Goal: Information Seeking & Learning: Learn about a topic

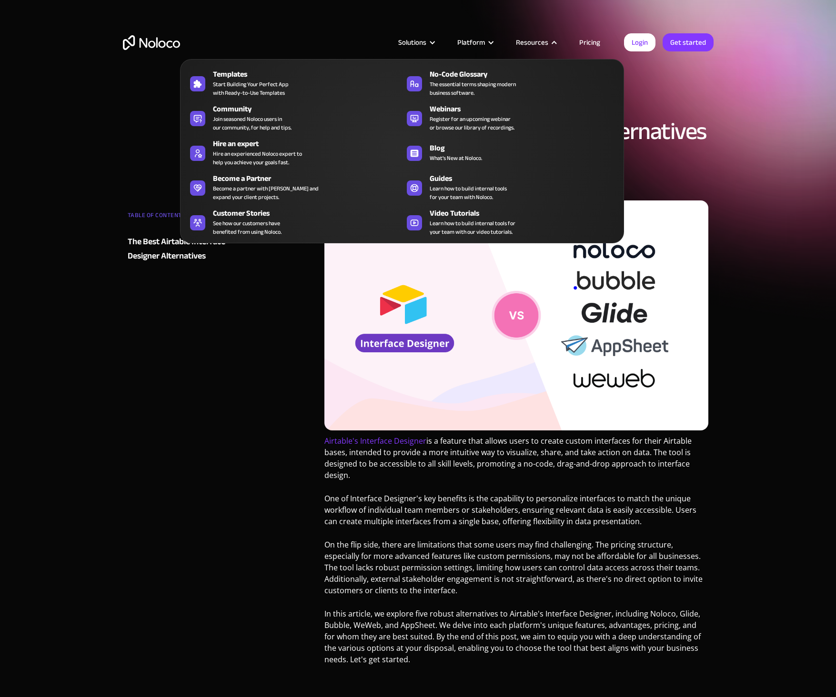
drag, startPoint x: 541, startPoint y: 43, endPoint x: 575, endPoint y: 43, distance: 33.8
click at [541, 43] on div "Resources" at bounding box center [532, 42] width 32 height 12
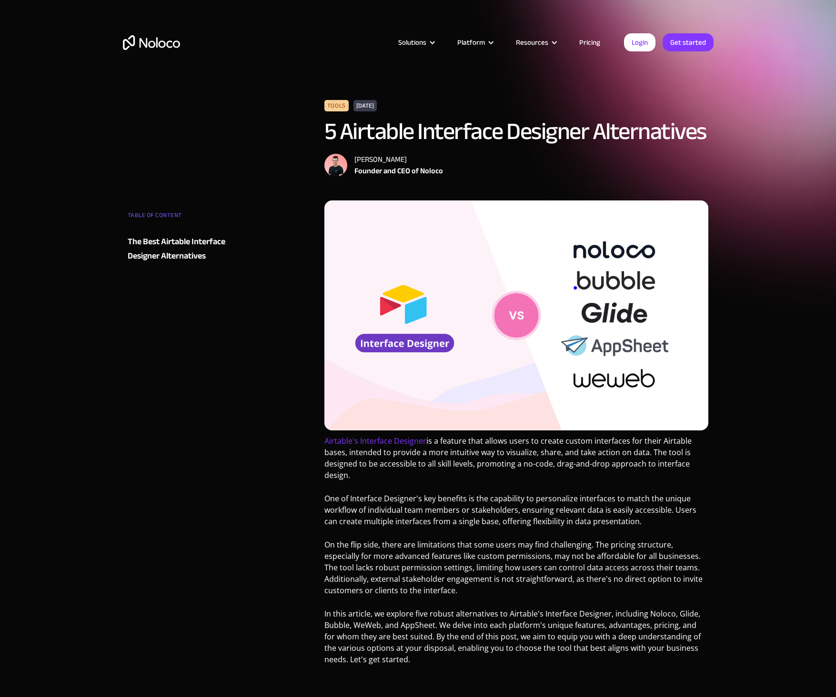
click at [583, 43] on link "Pricing" at bounding box center [589, 42] width 45 height 12
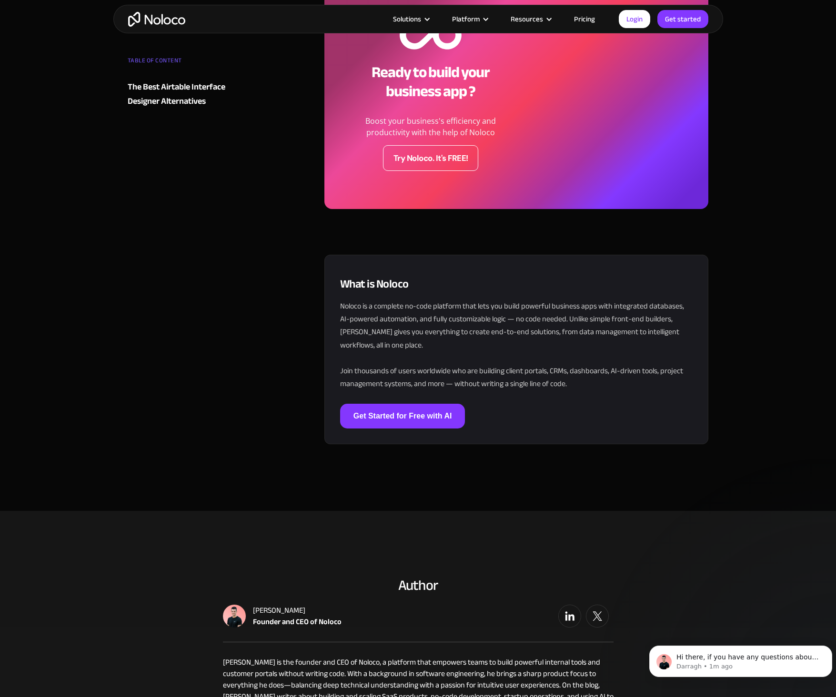
scroll to position [3428, 0]
